Goal: Transaction & Acquisition: Download file/media

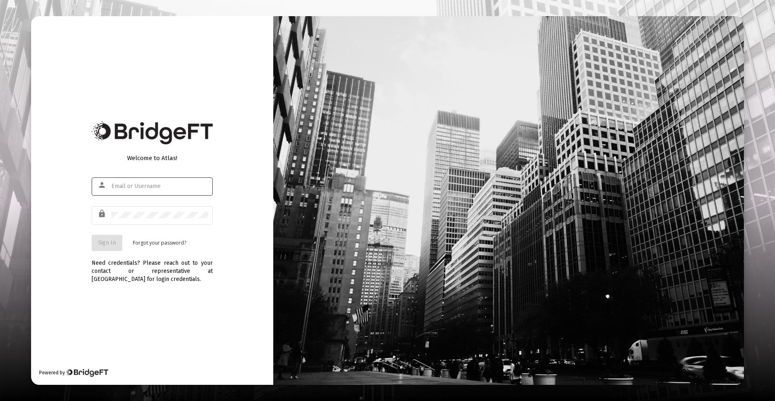
type input "mark@vimvest.com"
click at [111, 241] on span "Sign In" at bounding box center [107, 242] width 18 height 7
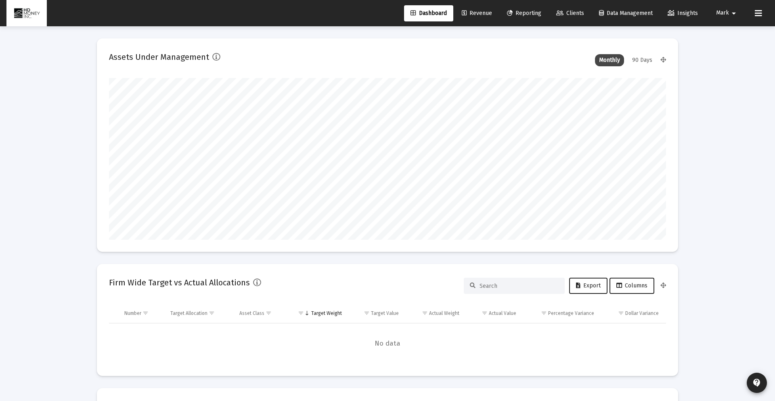
scroll to position [162, 300]
type input "2025-10-14"
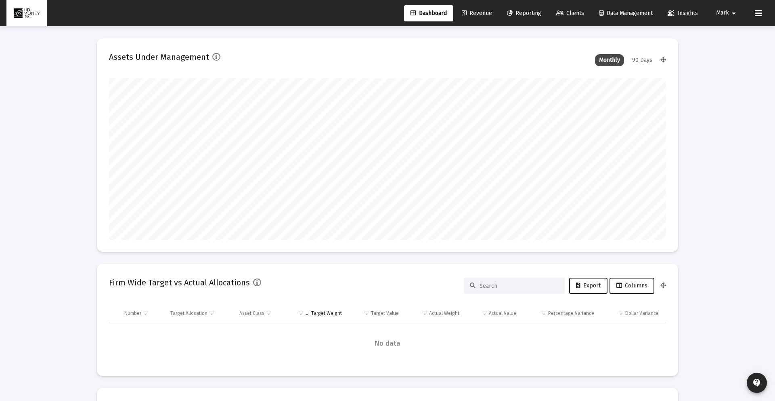
click at [526, 12] on span "Reporting" at bounding box center [524, 13] width 34 height 7
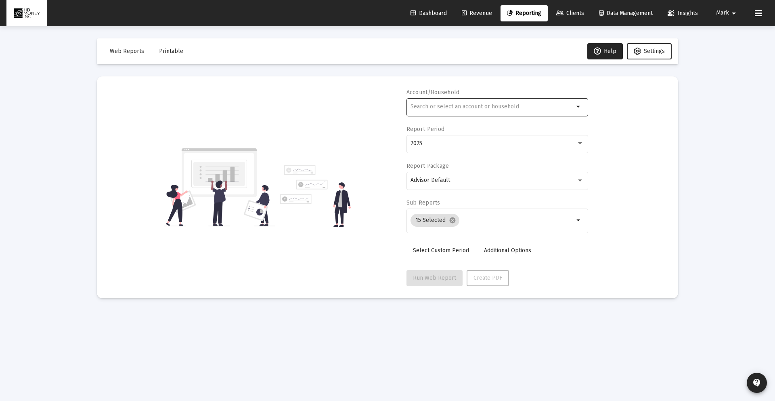
click at [483, 114] on div at bounding box center [493, 107] width 164 height 20
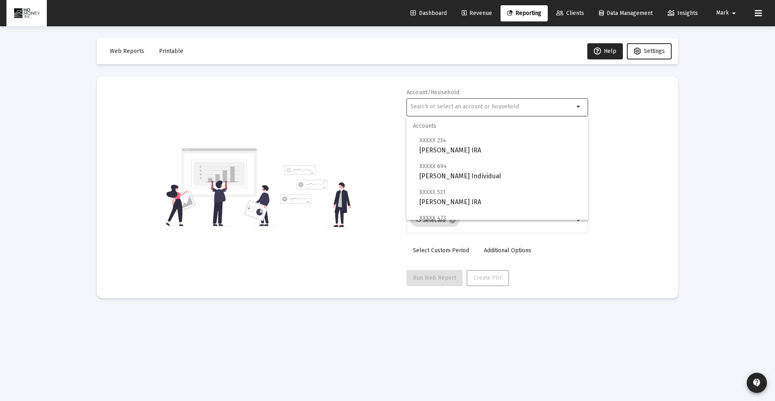
click at [179, 50] on span "Printable" at bounding box center [171, 51] width 24 height 7
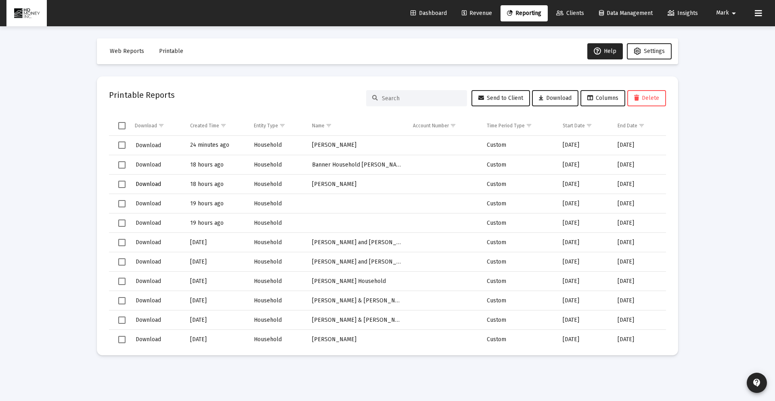
click at [150, 186] on span "Download" at bounding box center [148, 184] width 25 height 7
